Goal: Task Accomplishment & Management: Manage account settings

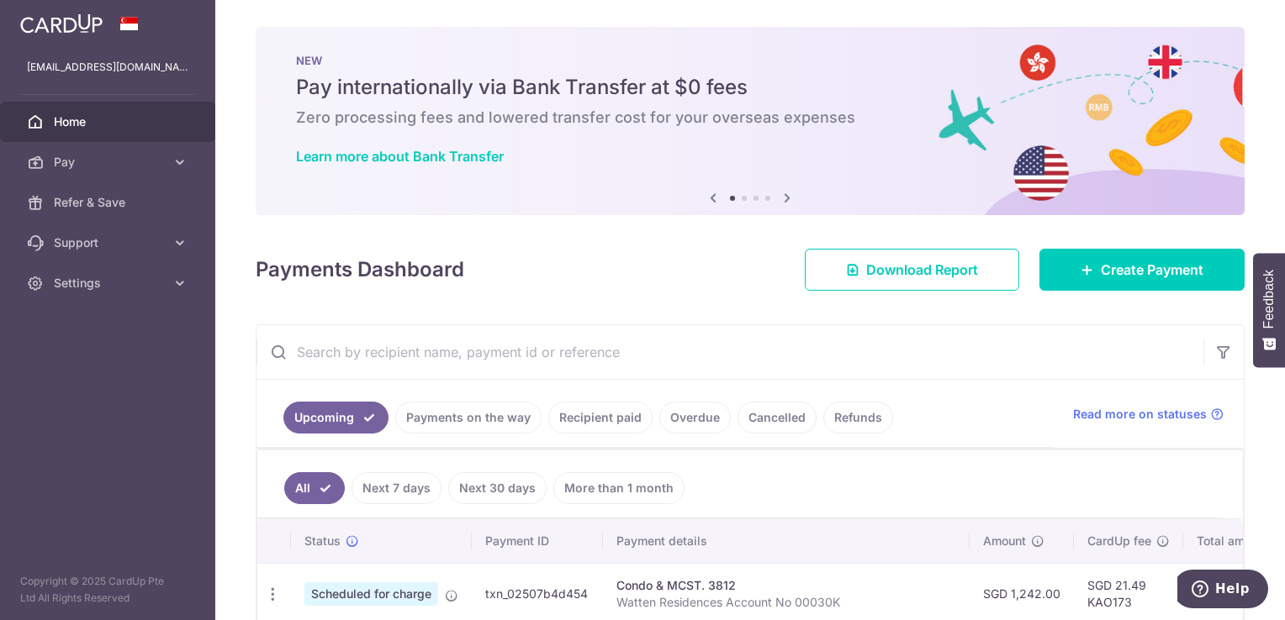
click at [615, 414] on link "Recipient paid" at bounding box center [600, 418] width 104 height 32
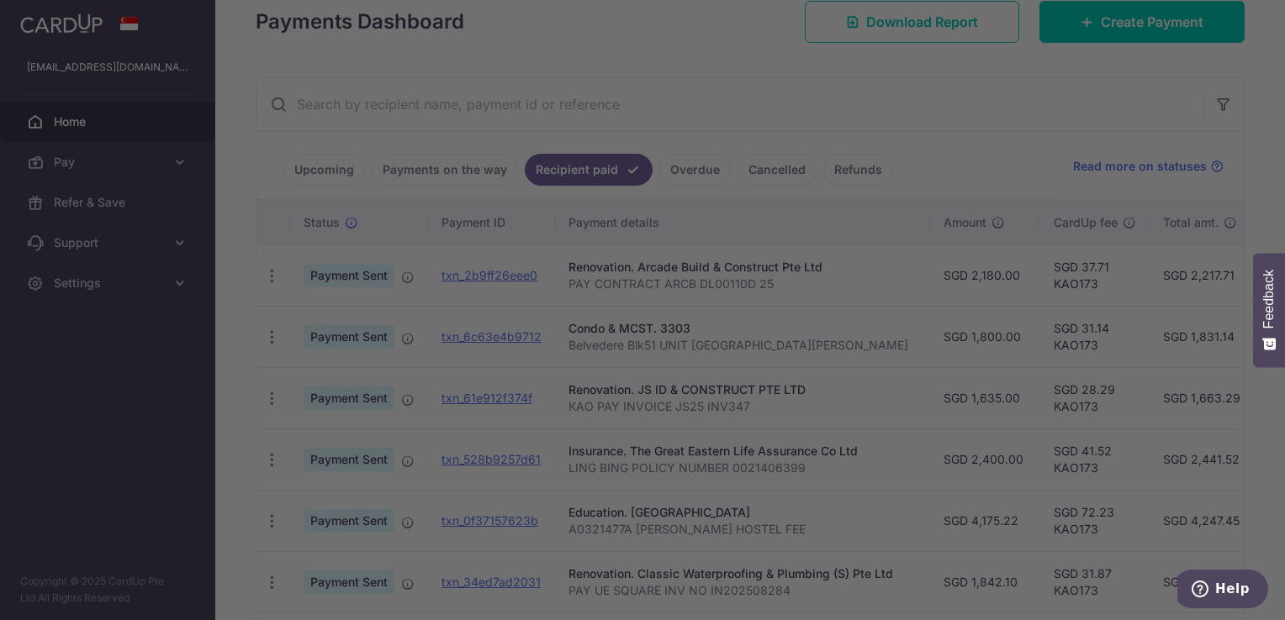
scroll to position [252, 0]
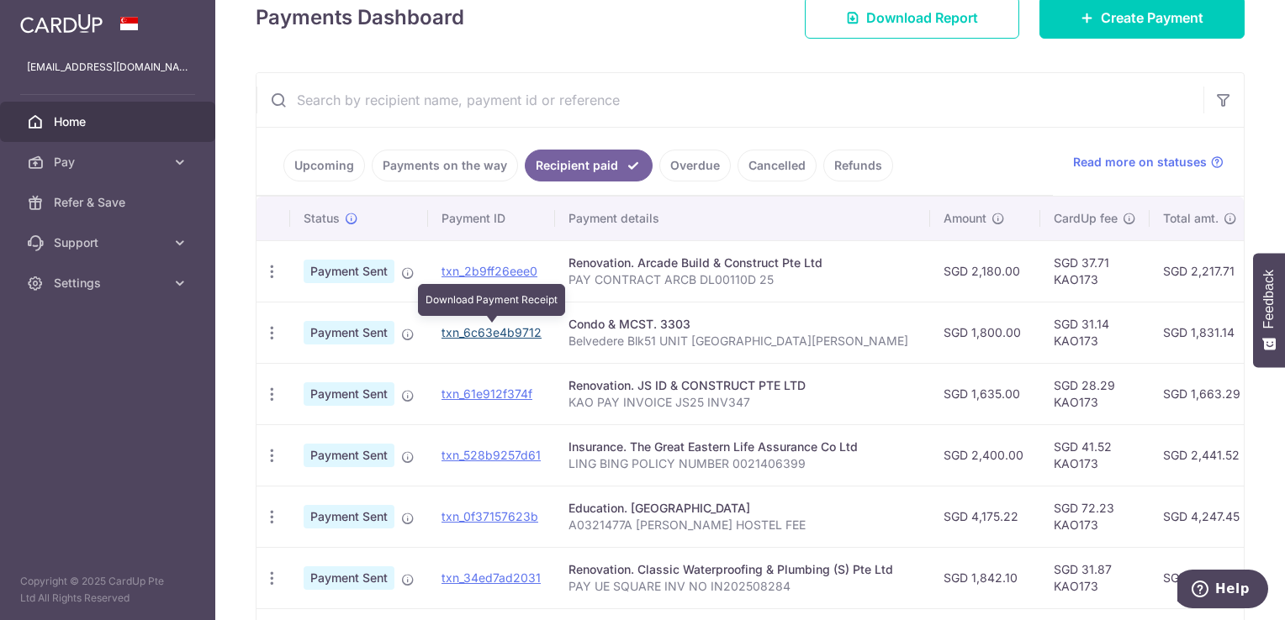
click at [491, 328] on link "txn_6c63e4b9712" at bounding box center [491, 332] width 100 height 14
click at [329, 165] on link "Upcoming" at bounding box center [324, 166] width 82 height 32
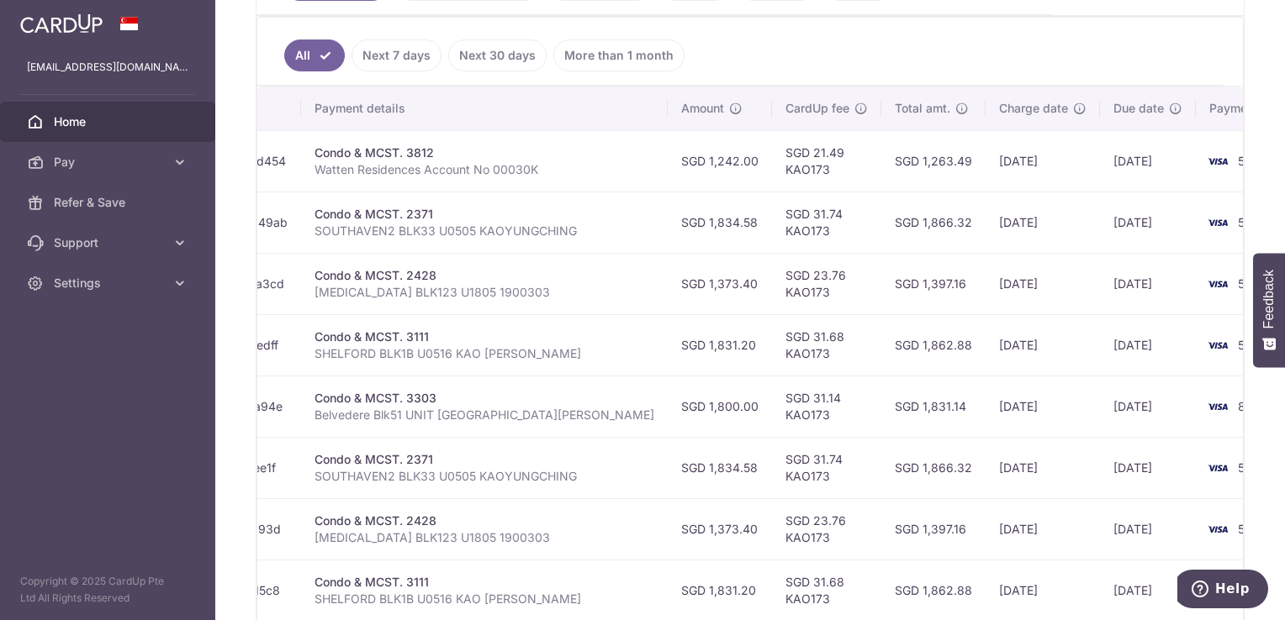
scroll to position [430, 0]
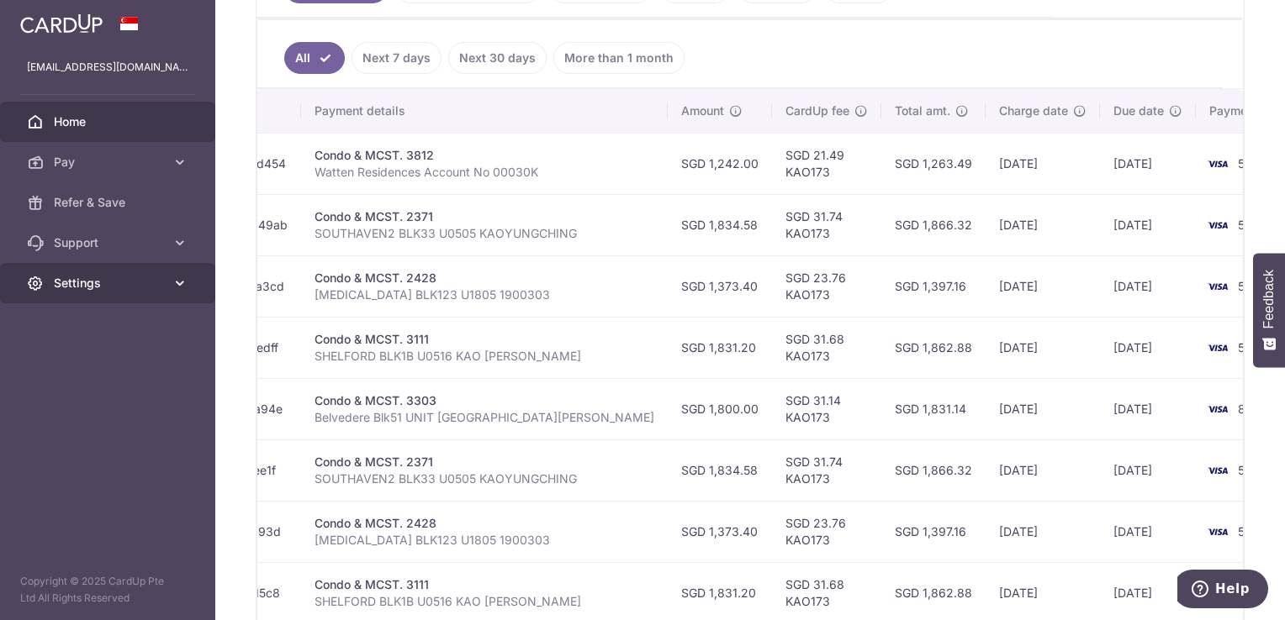
click at [68, 284] on span "Settings" at bounding box center [109, 283] width 111 height 17
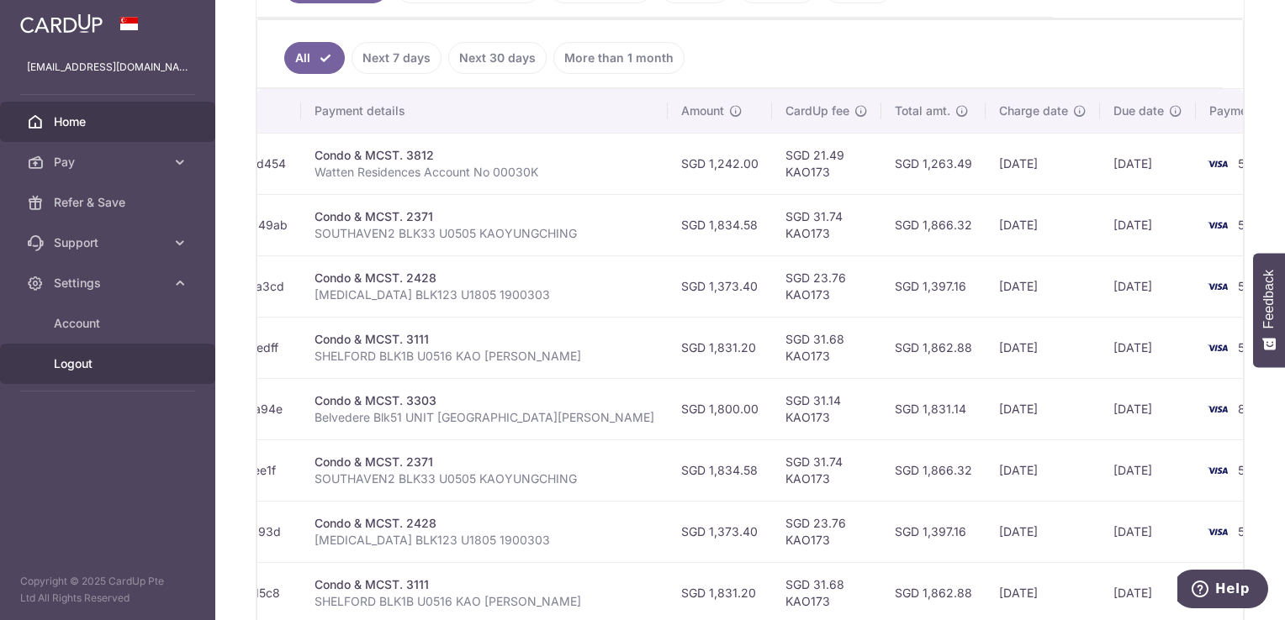
click at [92, 362] on span "Logout" at bounding box center [109, 364] width 111 height 17
